Goal: Information Seeking & Learning: Learn about a topic

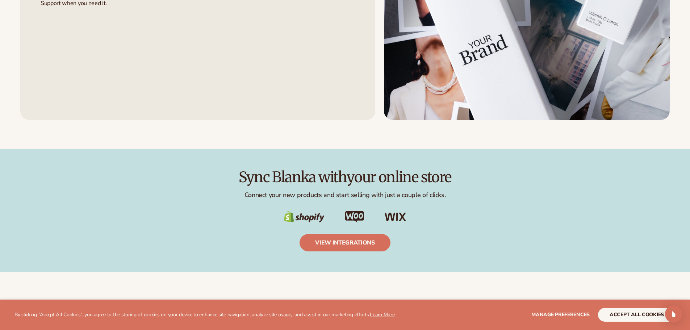
scroll to position [1195, 0]
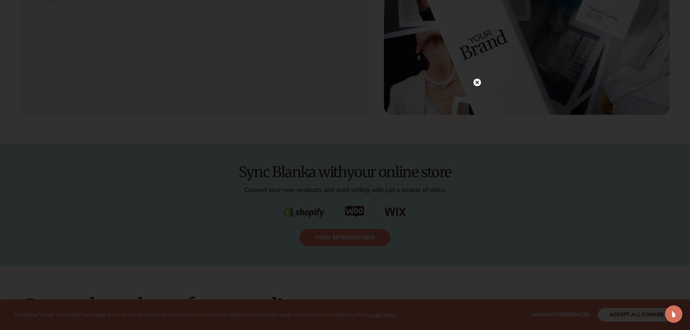
click at [479, 81] on circle at bounding box center [477, 83] width 8 height 8
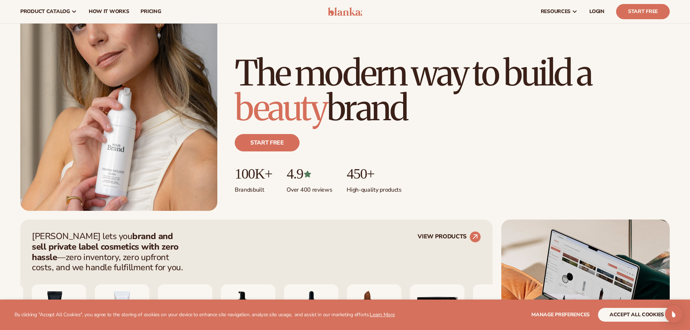
scroll to position [0, 0]
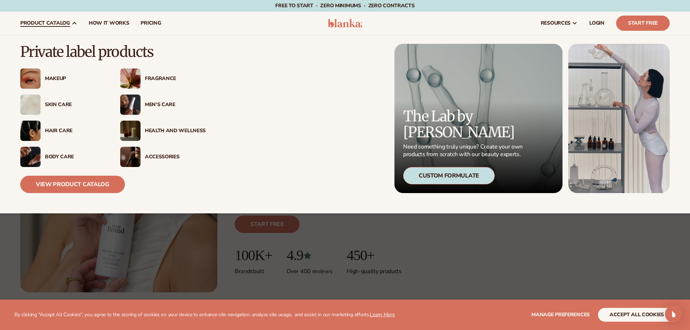
click at [49, 98] on div "Skin Care" at bounding box center [62, 105] width 85 height 20
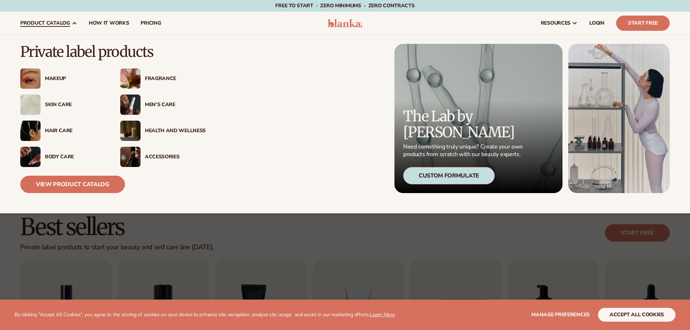
click at [53, 135] on div "Hair Care" at bounding box center [62, 131] width 85 height 20
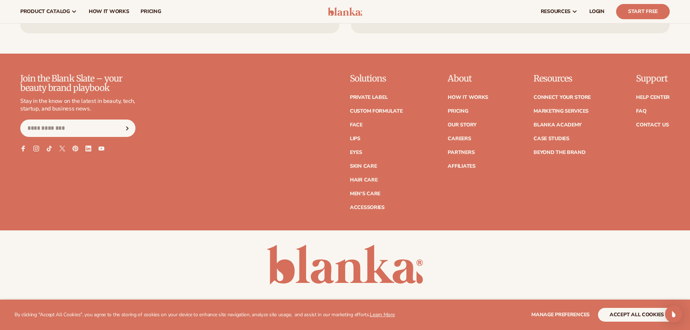
scroll to position [1396, 0]
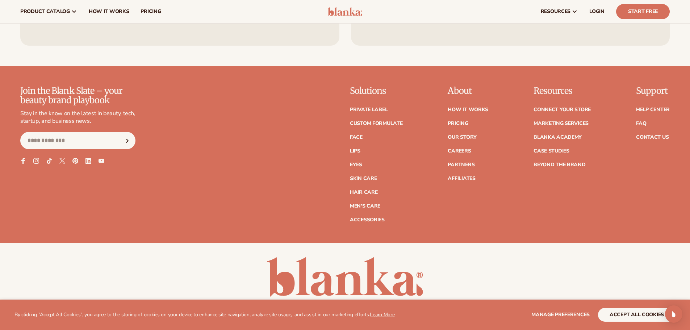
click at [364, 191] on link "Hair Care" at bounding box center [364, 192] width 28 height 5
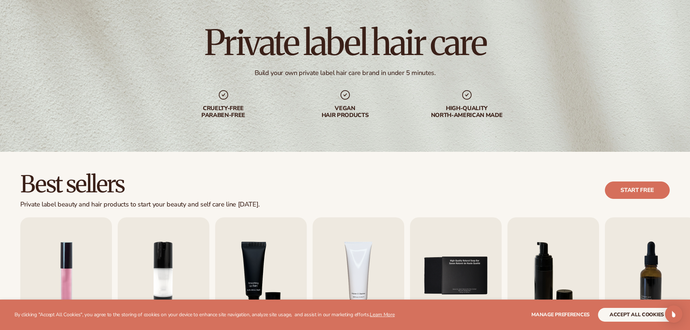
scroll to position [145, 0]
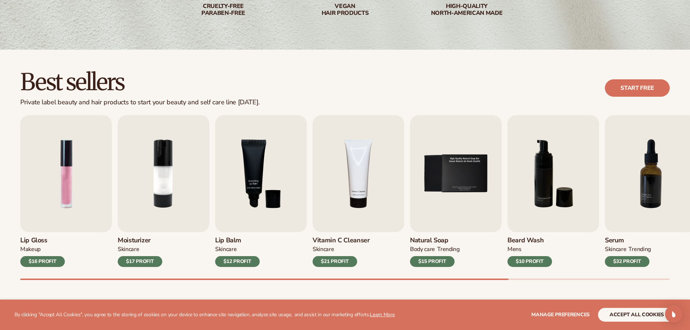
click at [329, 274] on div "Lip Gloss MAKEUP $16 PROFIT Moisturizer SKINCARE $17 PROFIT SKINCARE mens" at bounding box center [355, 197] width 670 height 165
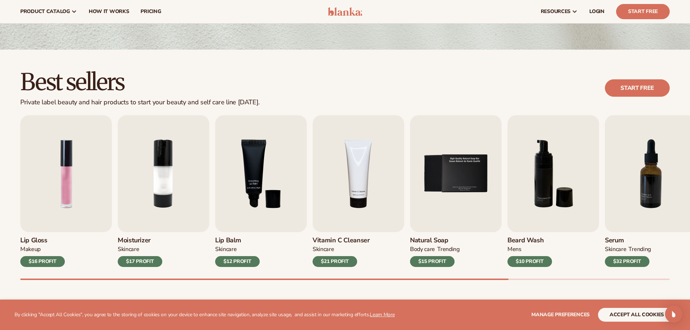
scroll to position [0, 0]
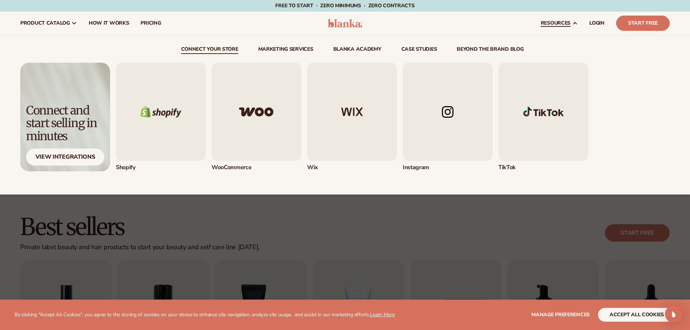
click at [184, 122] on img "1 / 5" at bounding box center [161, 112] width 90 height 98
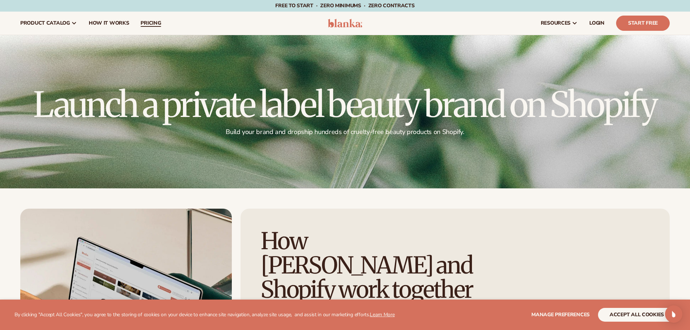
click at [143, 22] on span "pricing" at bounding box center [151, 23] width 20 height 6
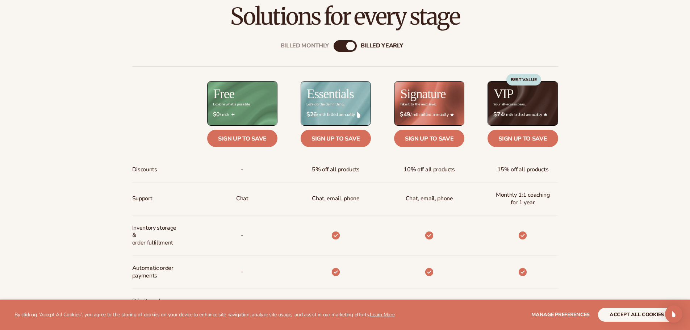
scroll to position [254, 0]
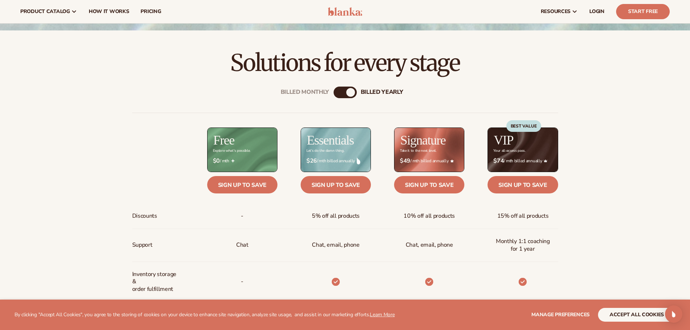
click at [343, 95] on div "Billed Monthly billed Yearly" at bounding box center [345, 93] width 23 height 12
click at [347, 92] on div "billed Yearly" at bounding box center [350, 92] width 9 height 9
click at [338, 94] on div "Billed Monthly" at bounding box center [338, 92] width 9 height 9
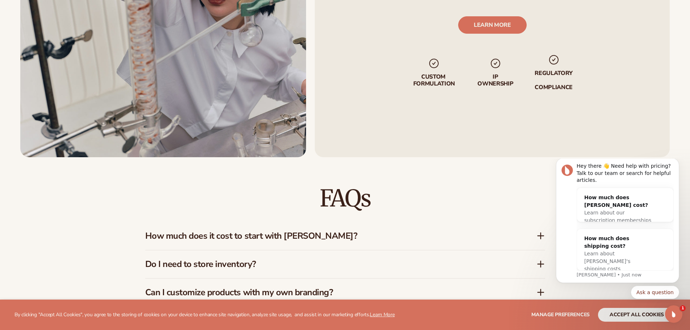
scroll to position [1050, 0]
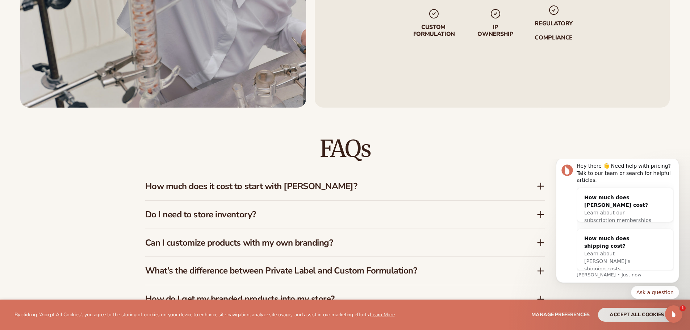
click at [376, 183] on h3 "How much does it cost to start with Blanka?" at bounding box center [329, 186] width 369 height 11
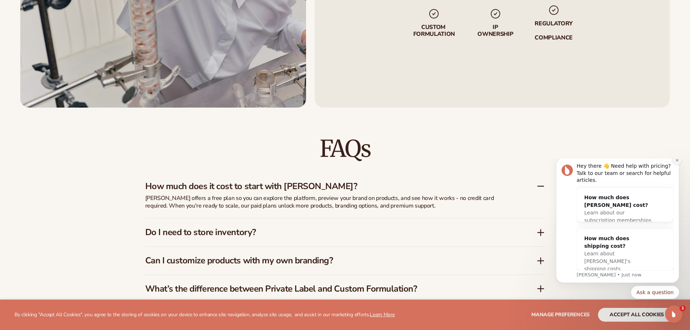
click at [680, 165] on button "Dismiss notification" at bounding box center [676, 159] width 9 height 9
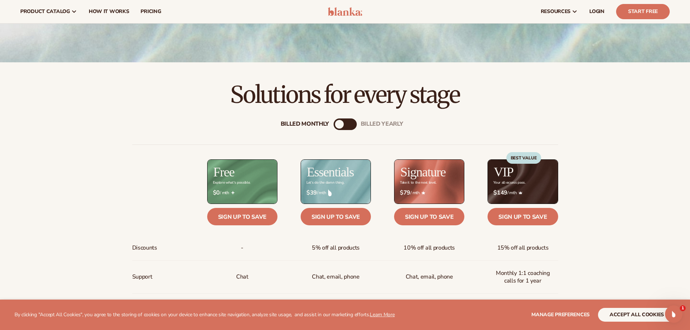
scroll to position [217, 0]
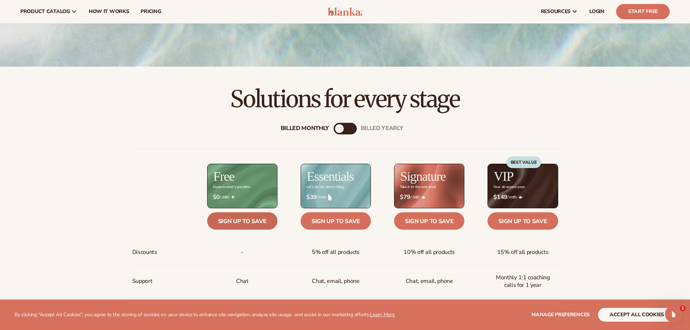
click at [244, 221] on link "Sign up to save" at bounding box center [242, 220] width 70 height 17
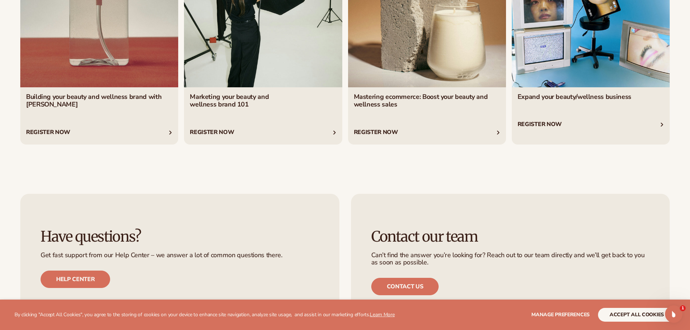
scroll to position [3312, 0]
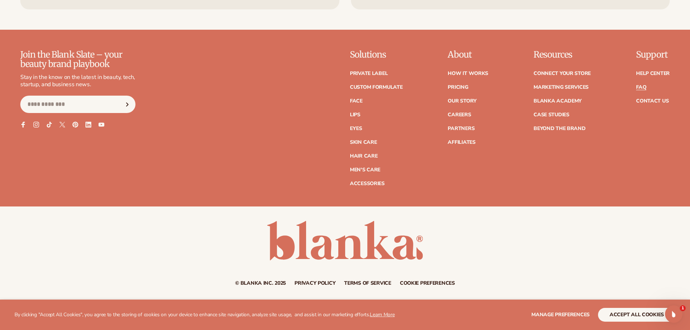
click at [643, 87] on link "FAQ" at bounding box center [641, 87] width 10 height 5
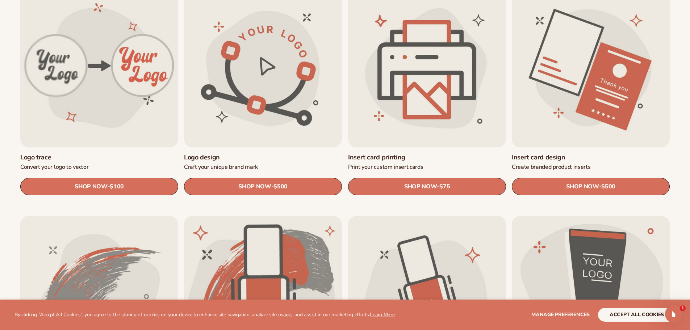
scroll to position [507, 0]
